Goal: Task Accomplishment & Management: Complete application form

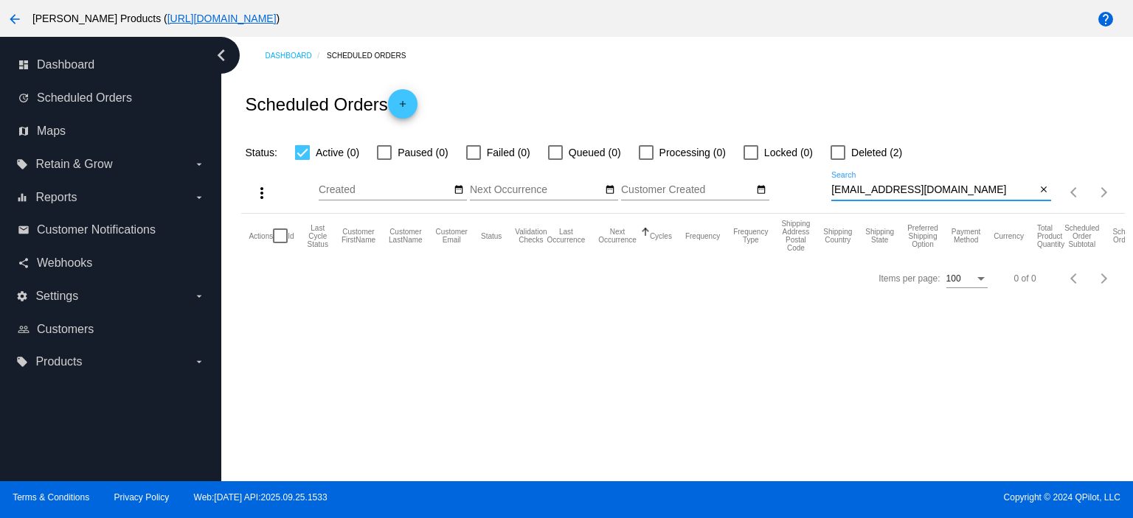
click at [408, 105] on mat-icon "add" at bounding box center [403, 108] width 18 height 18
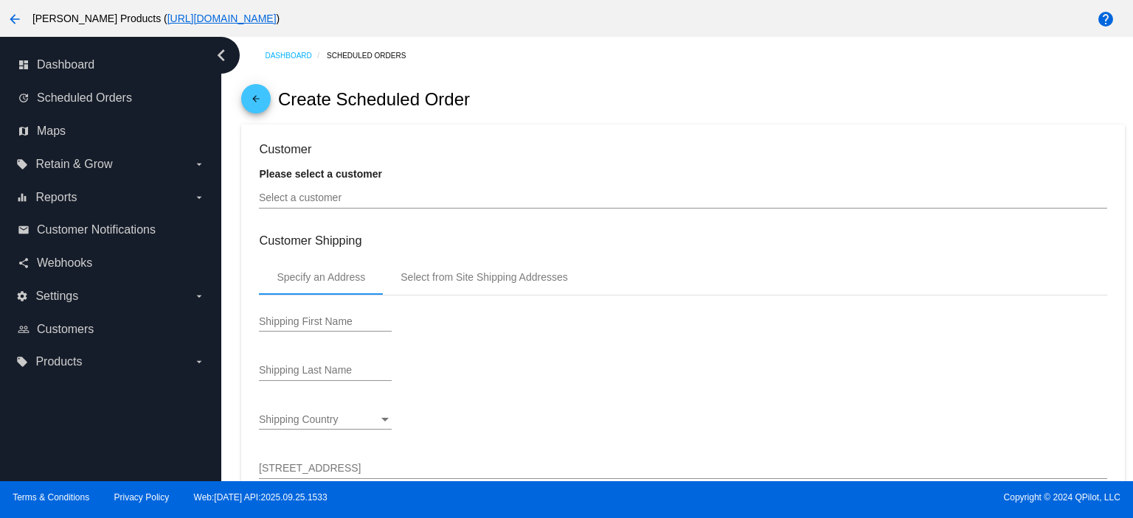
type input "[DATE]"
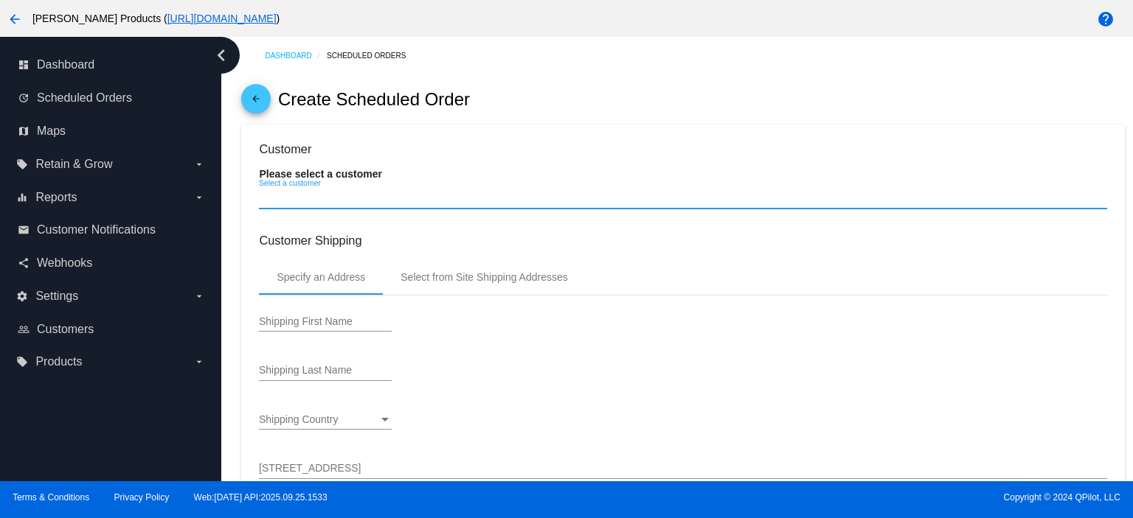
click at [313, 203] on input "Select a customer" at bounding box center [682, 198] width 847 height 12
paste input "[EMAIL_ADDRESS][DOMAIN_NAME]"
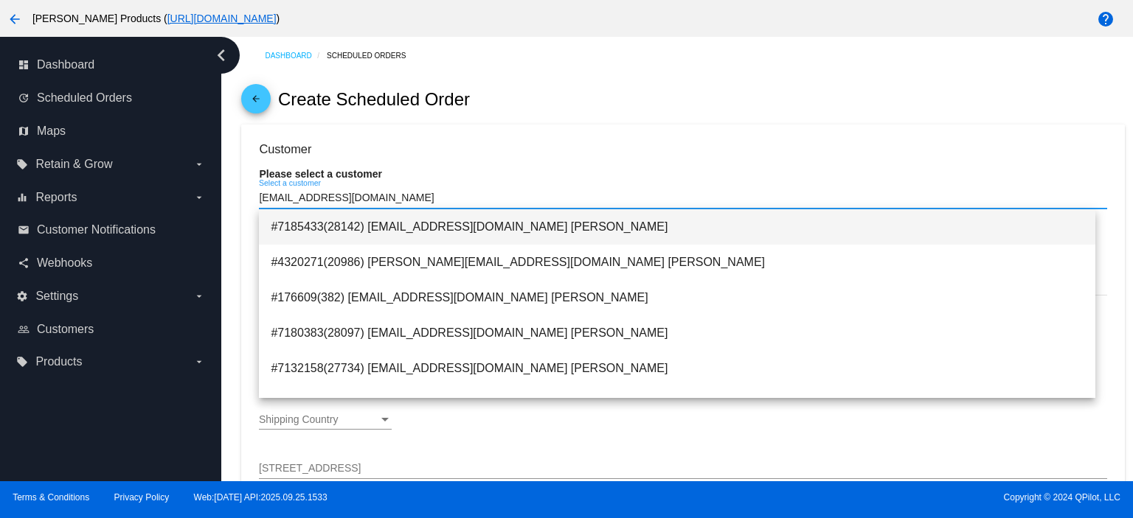
type input "[EMAIL_ADDRESS][DOMAIN_NAME]"
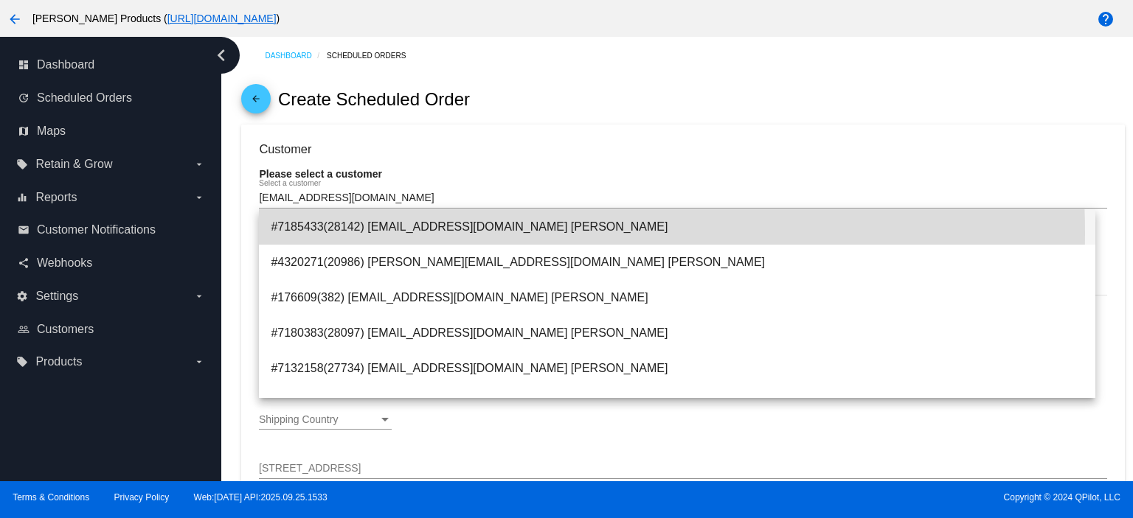
click at [512, 232] on span "#7185433(28142) [EMAIL_ADDRESS][DOMAIN_NAME] [PERSON_NAME]" at bounding box center [677, 226] width 813 height 35
type input "[PERSON_NAME]"
type input "Marmion"
type input "[STREET_ADDRESS]"
type input "[GEOGRAPHIC_DATA]"
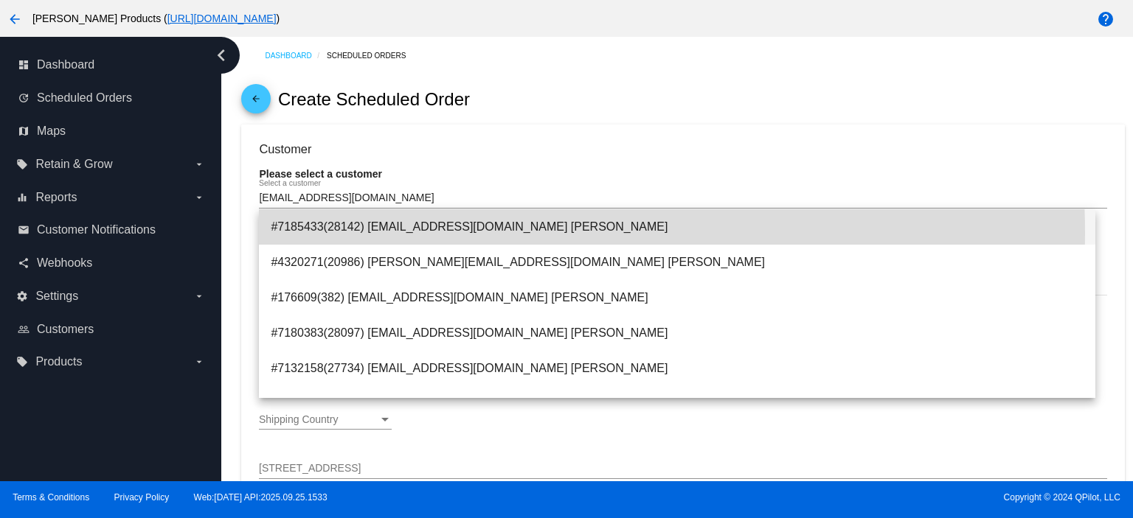
type input "17050"
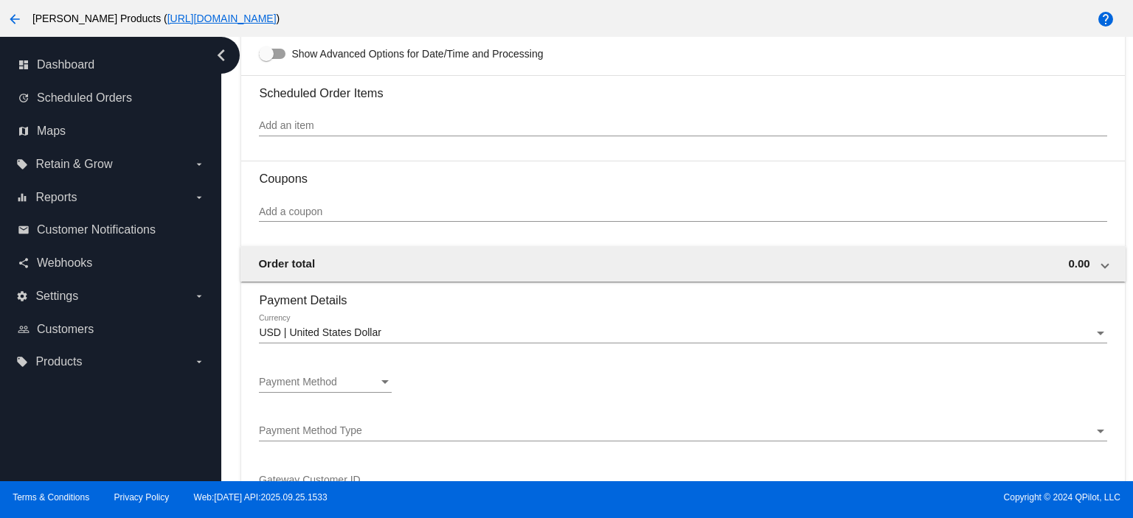
scroll to position [983, 0]
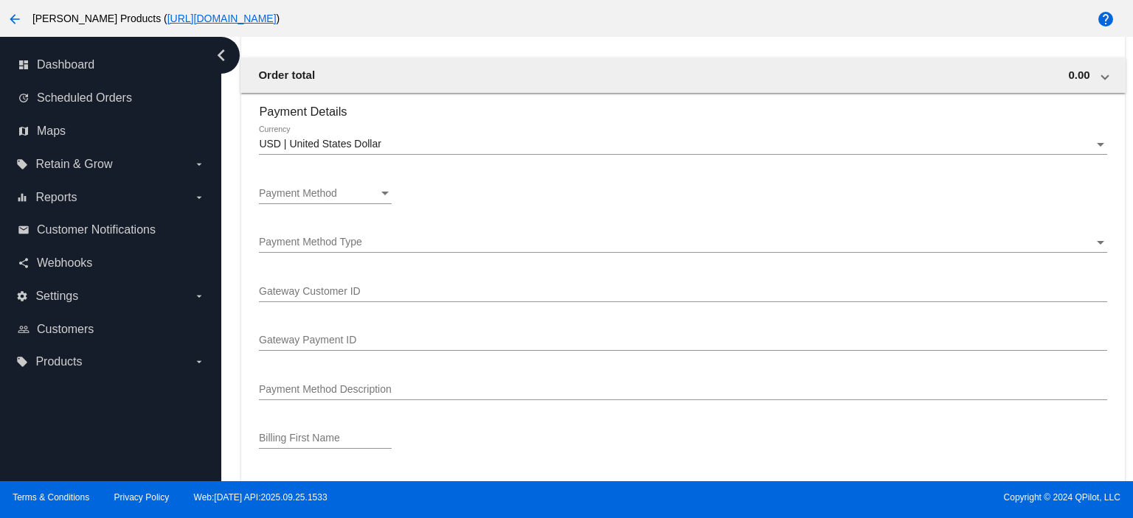
click at [333, 190] on span "Payment Method" at bounding box center [298, 193] width 78 height 12
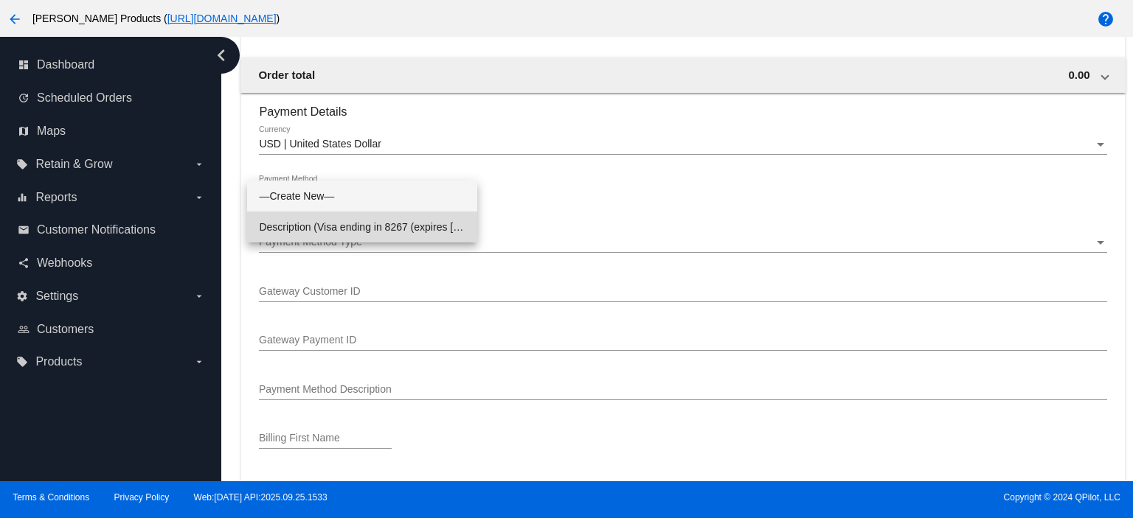
click at [325, 223] on span "Description (Visa ending in 8267 (expires [CREDIT_CARD_DATA])) GatewayCustomerI…" at bounding box center [362, 227] width 206 height 31
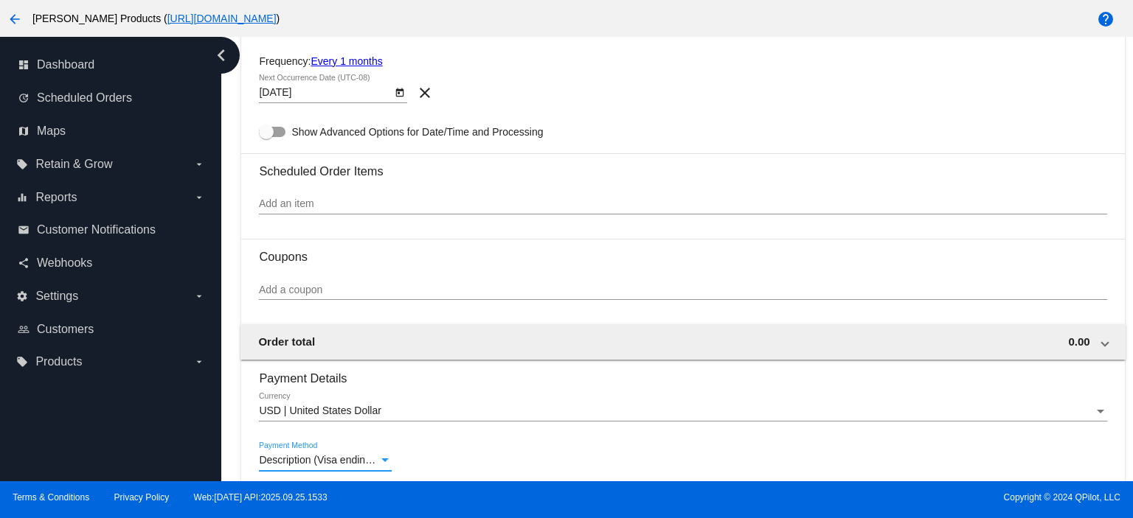
scroll to position [715, 0]
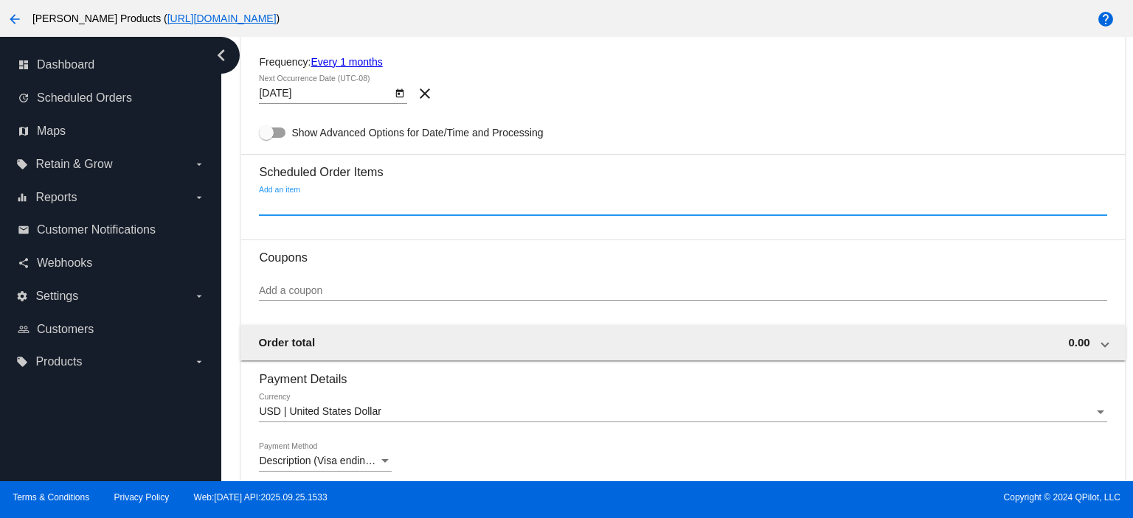
click at [291, 209] on input "Add an item" at bounding box center [682, 205] width 847 height 12
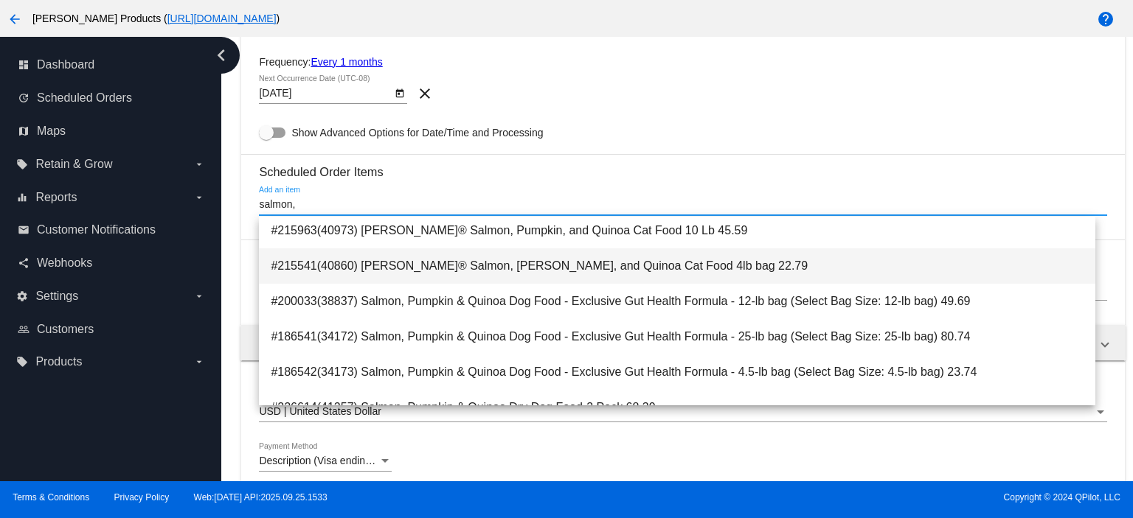
scroll to position [98, 0]
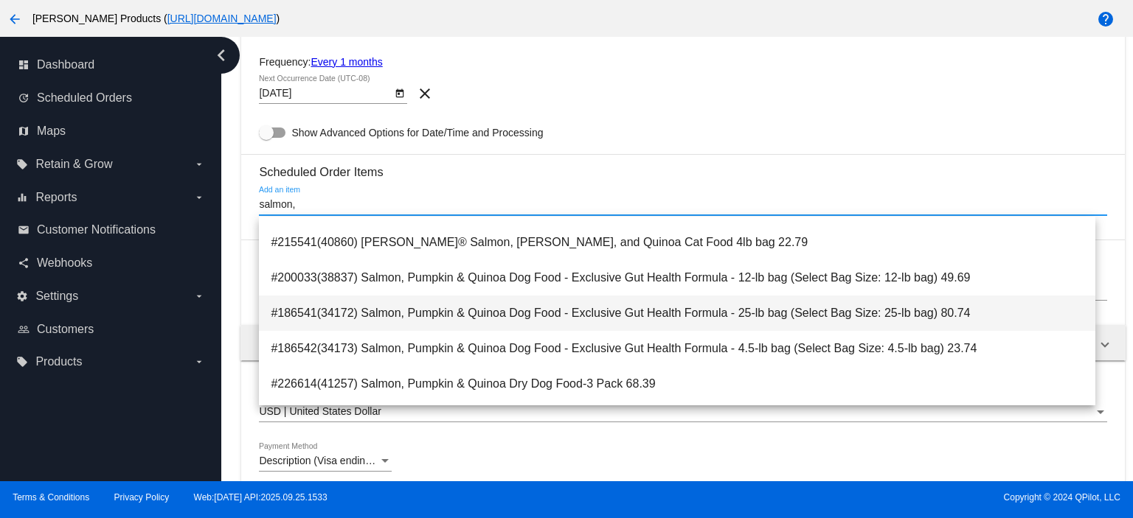
type input "salmon,"
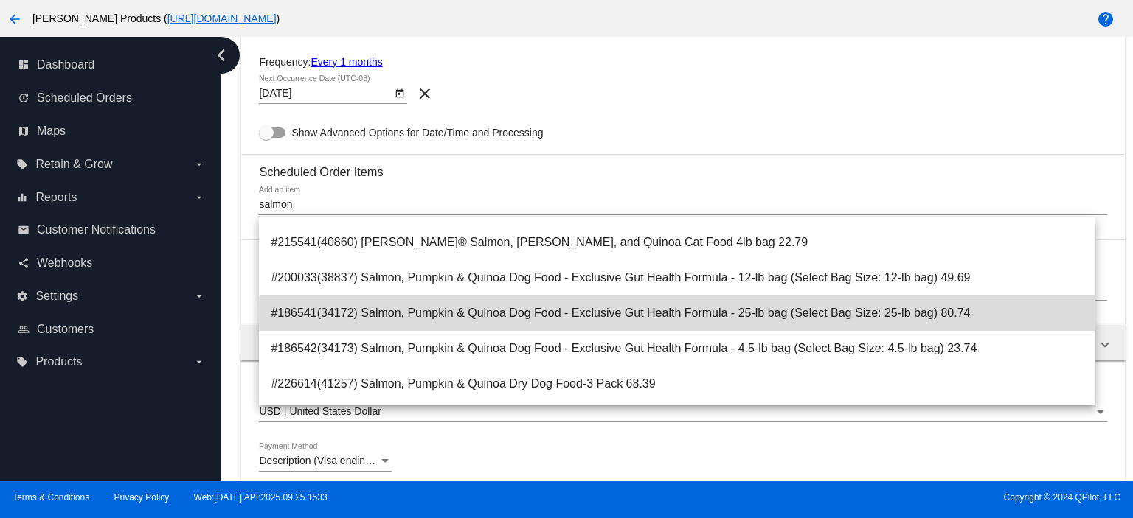
click at [683, 313] on span "#186541(34172) Salmon, Pumpkin & Quinoa Dog Food - Exclusive Gut Health Formula…" at bounding box center [677, 313] width 813 height 35
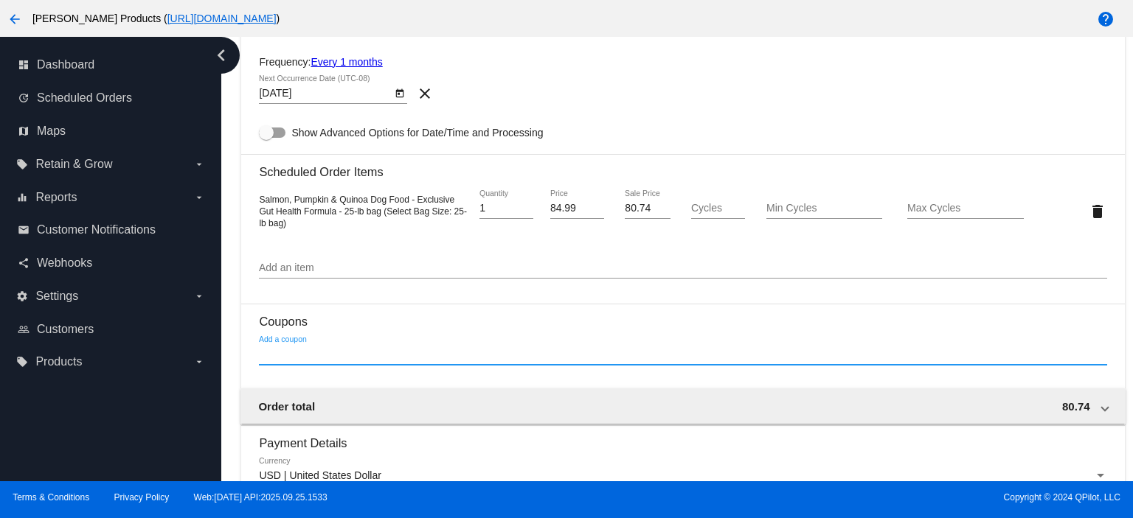
click at [277, 357] on input "Add a coupon" at bounding box center [682, 355] width 847 height 12
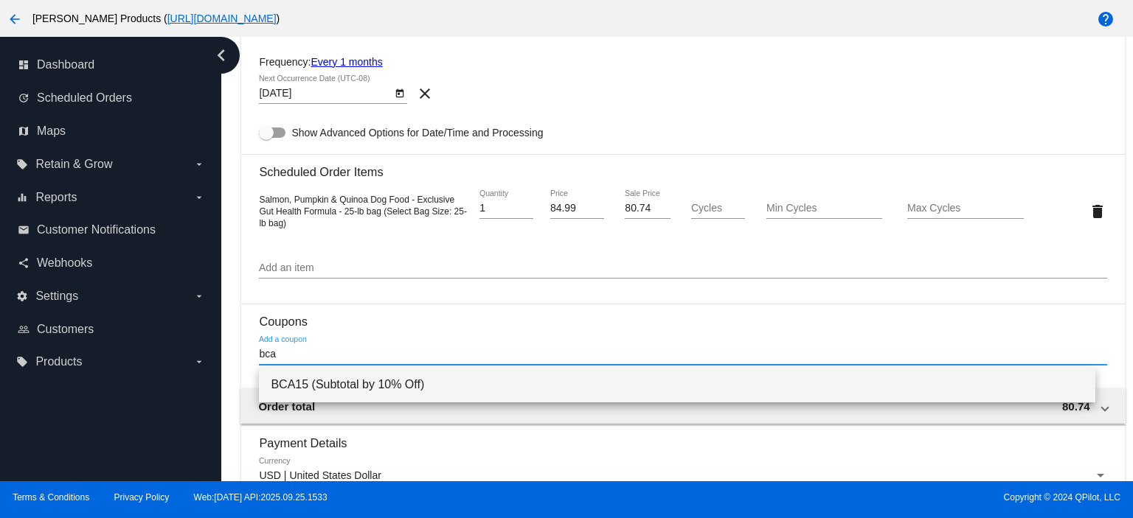
type input "bca"
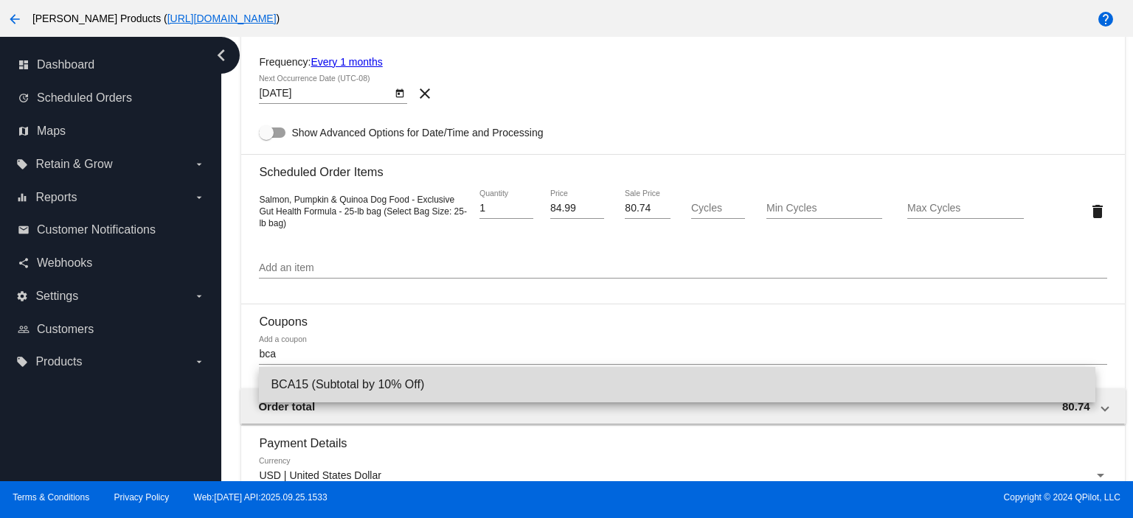
click at [301, 389] on span "BCA15 (Subtotal by 10% Off)" at bounding box center [677, 384] width 813 height 35
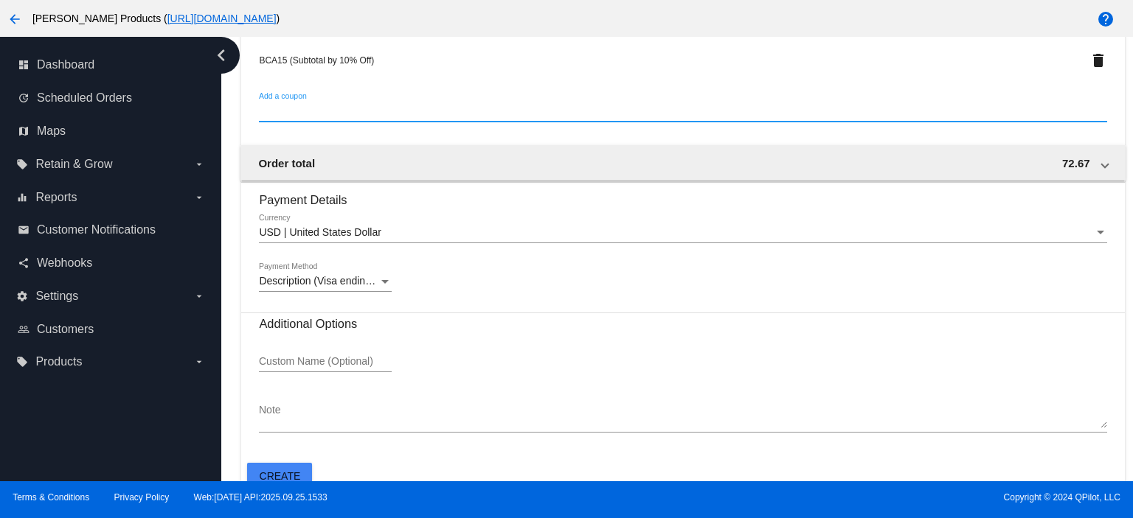
scroll to position [617, 0]
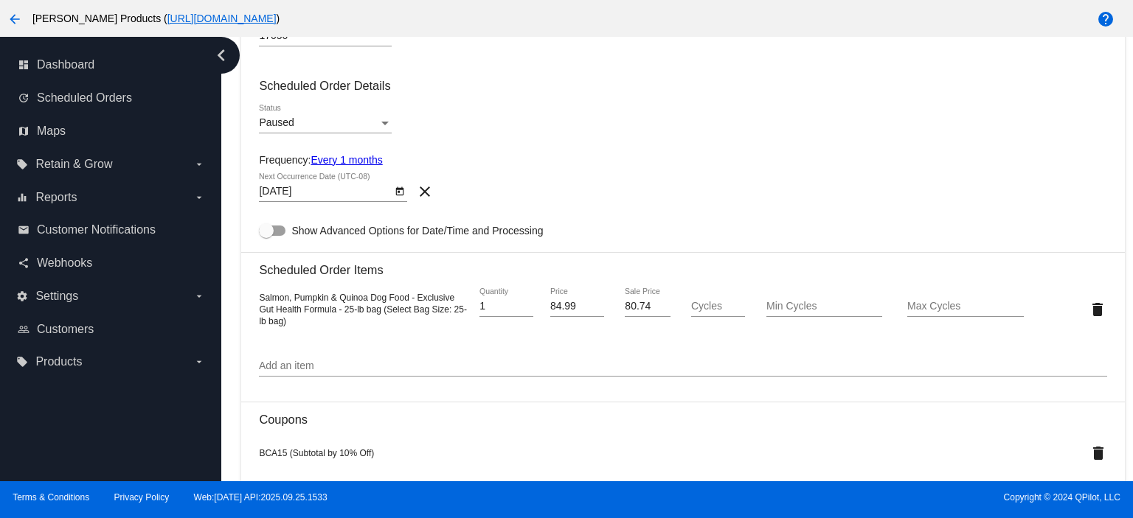
click at [291, 130] on div "Paused Status" at bounding box center [325, 119] width 133 height 29
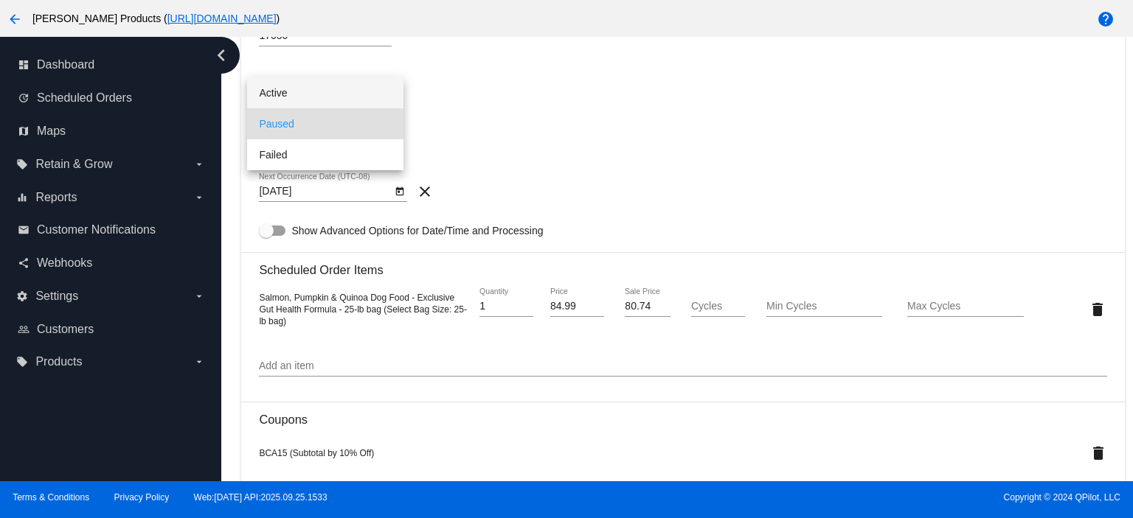
click at [292, 94] on span "Active" at bounding box center [325, 92] width 133 height 31
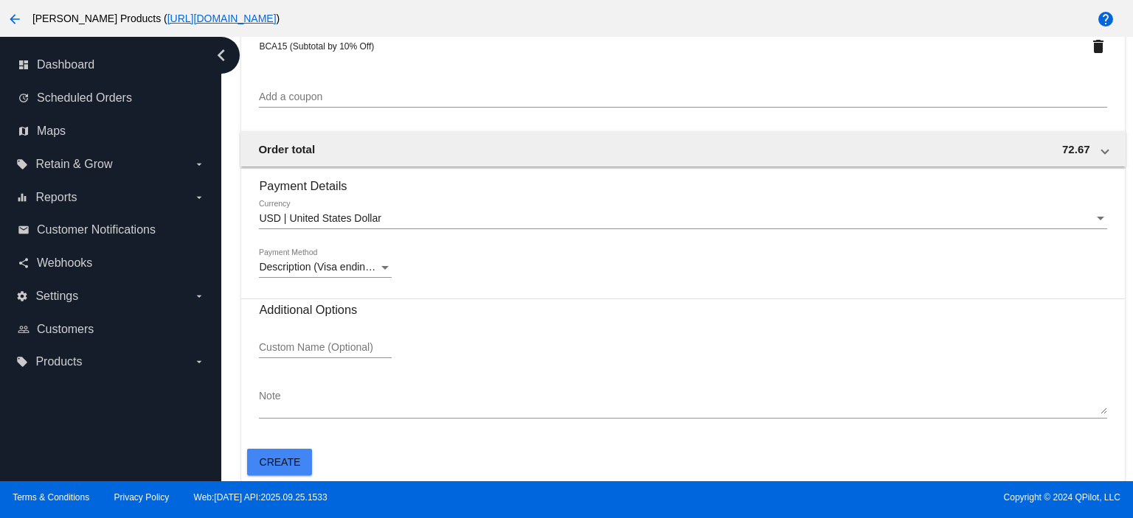
scroll to position [1027, 0]
click at [285, 460] on span "Create" at bounding box center [280, 462] width 41 height 12
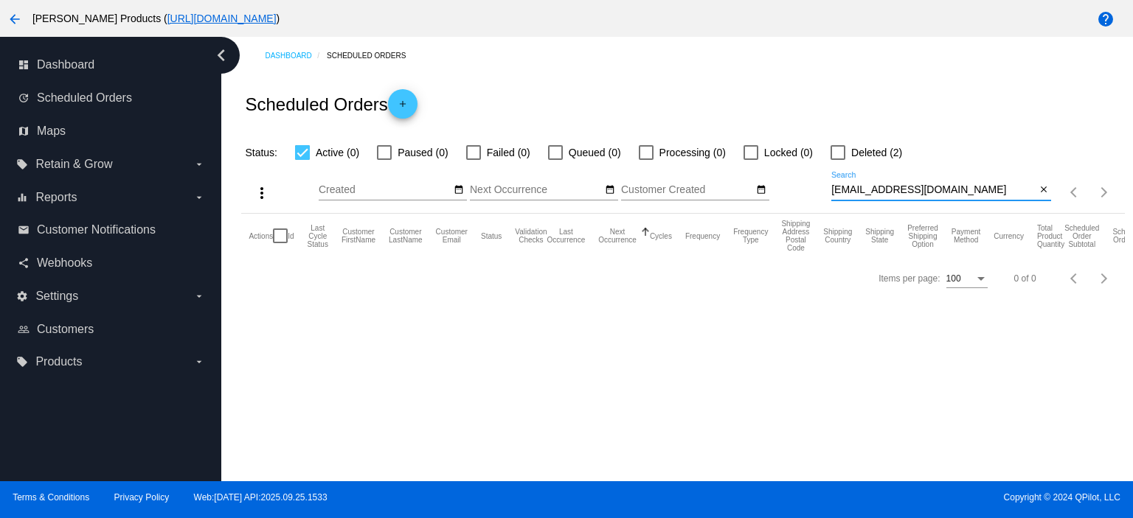
drag, startPoint x: 964, startPoint y: 191, endPoint x: 830, endPoint y: 193, distance: 134.2
click at [831, 193] on input "[EMAIL_ADDRESS][DOMAIN_NAME]" at bounding box center [933, 190] width 204 height 12
paste input "heathermarmion"
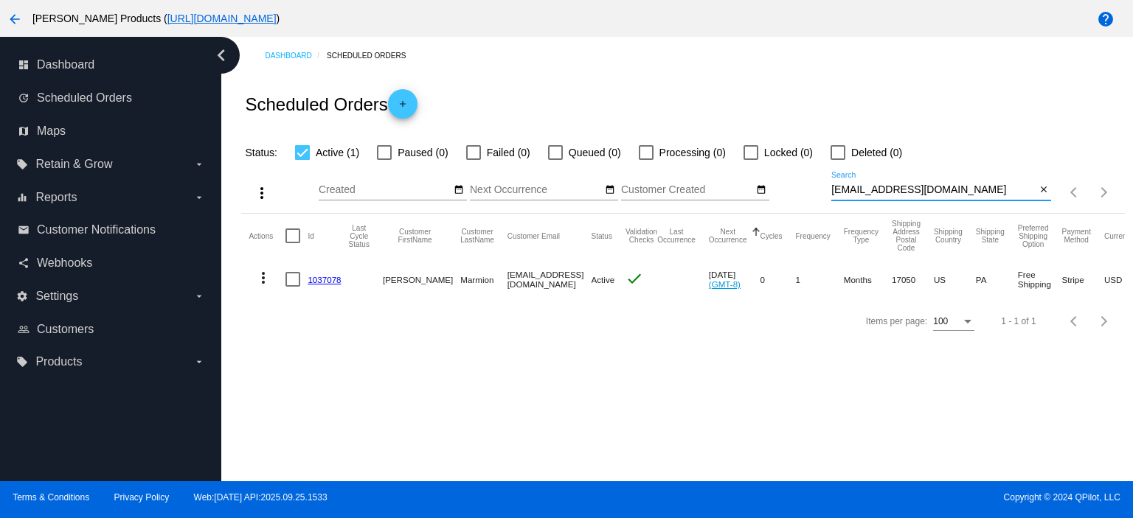
type input "[EMAIL_ADDRESS][DOMAIN_NAME]"
click at [327, 277] on link "1037078" at bounding box center [323, 280] width 33 height 10
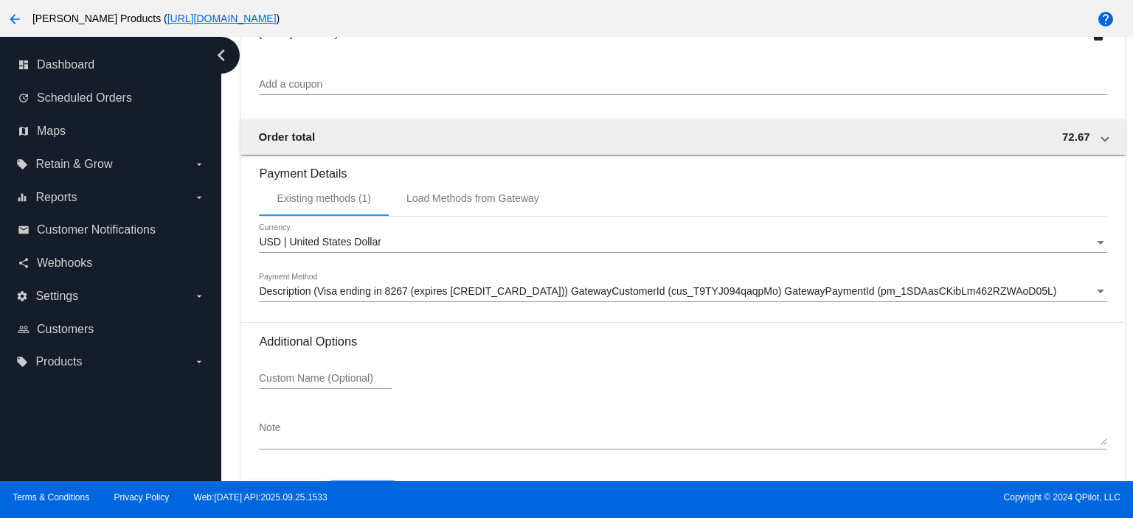
scroll to position [1278, 0]
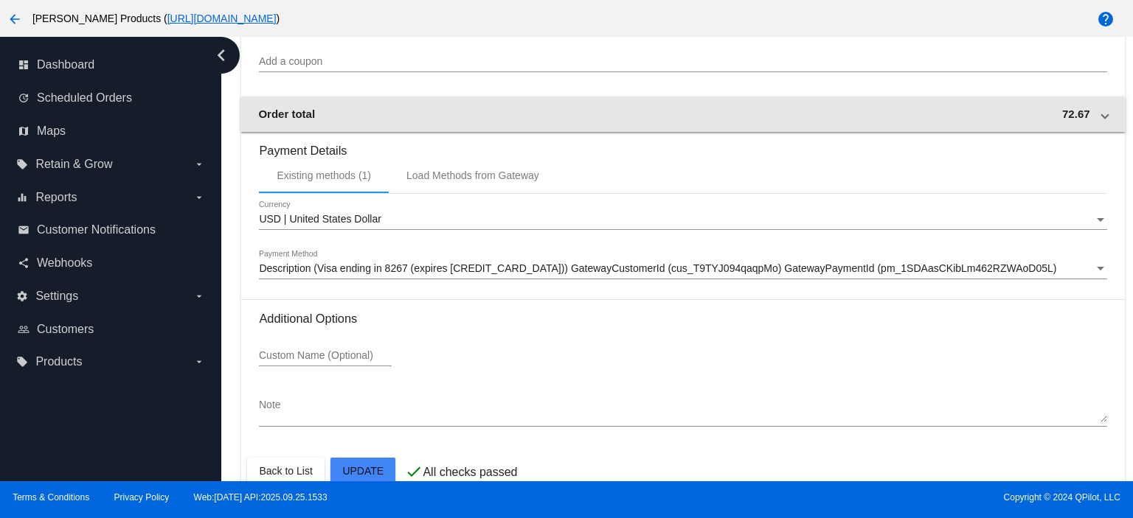
click at [1097, 122] on mat-expansion-panel-header "Order total 72.67" at bounding box center [682, 114] width 884 height 35
